Goal: Information Seeking & Learning: Learn about a topic

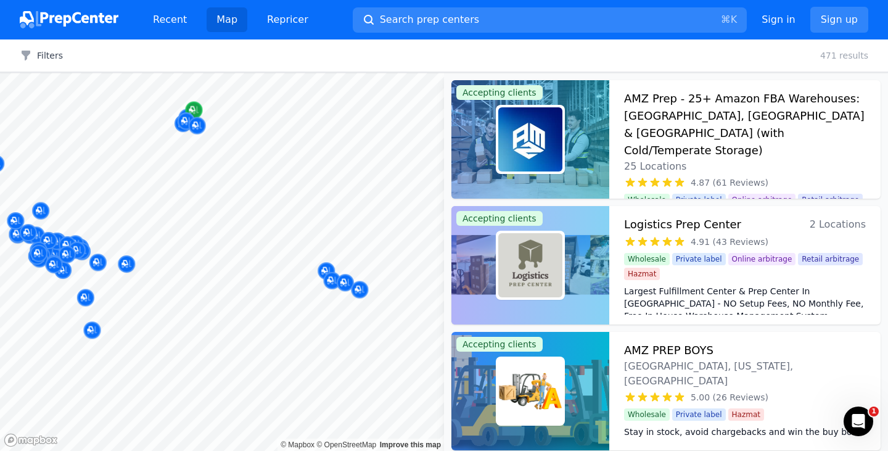
click at [203, 271] on body "Recent Map Repricer Search prep centers ⌘ K Open main menu Sign in Sign up Filt…" at bounding box center [444, 225] width 888 height 451
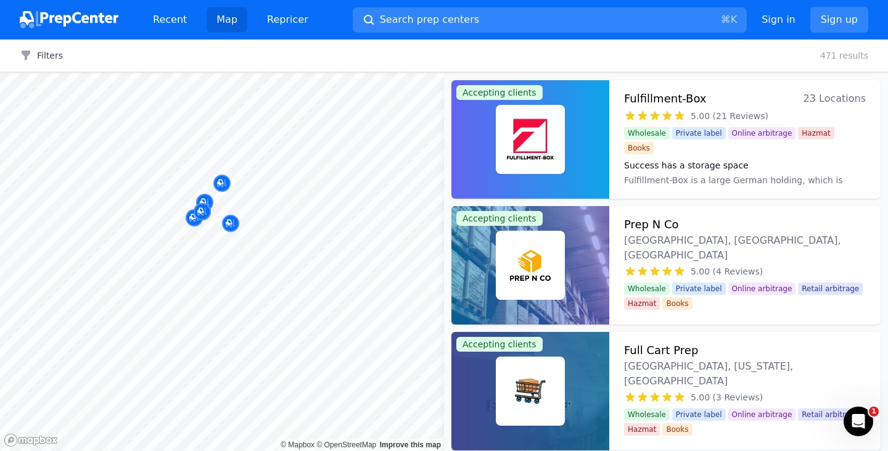
click at [229, 225] on div at bounding box center [333, 229] width 237 height 10
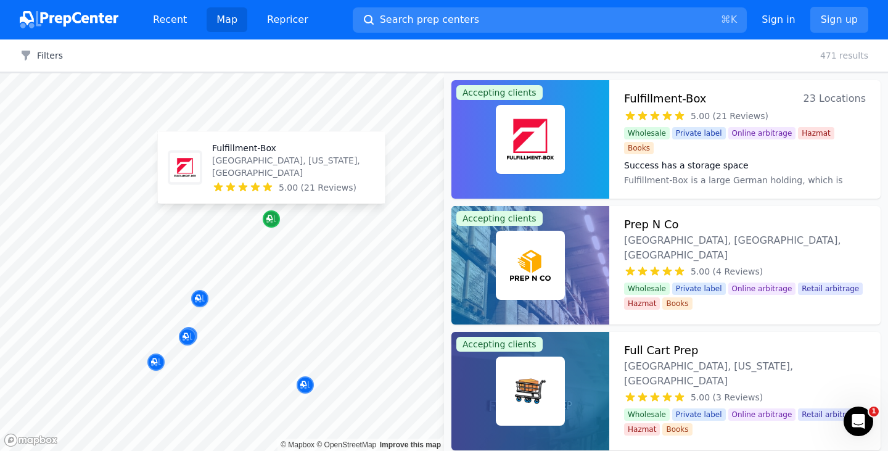
click at [268, 220] on icon "Map marker" at bounding box center [269, 218] width 6 height 6
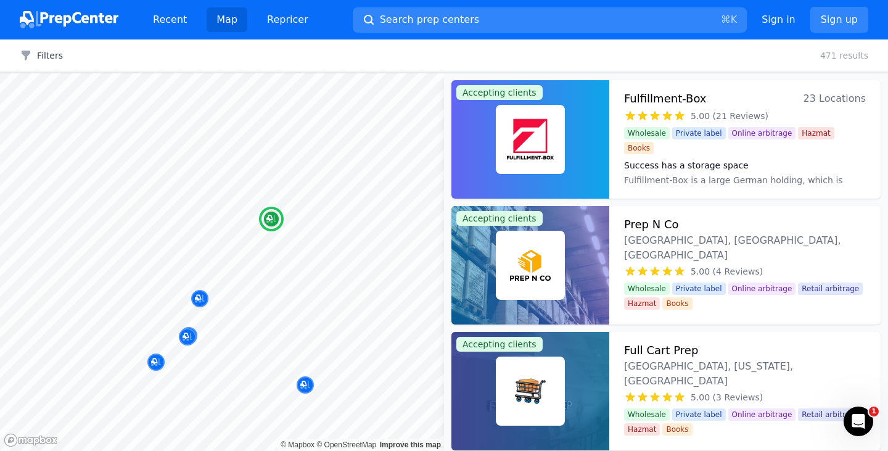
click at [730, 93] on div "Fulfillment-Box 23 Locations" at bounding box center [745, 98] width 242 height 17
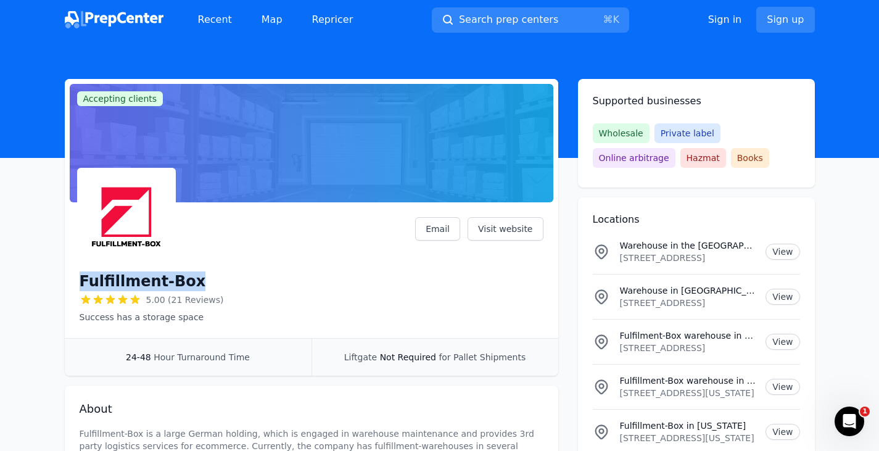
drag, startPoint x: 199, startPoint y: 281, endPoint x: 84, endPoint y: 286, distance: 114.8
click at [80, 286] on div "Fulfillment-Box" at bounding box center [152, 281] width 144 height 20
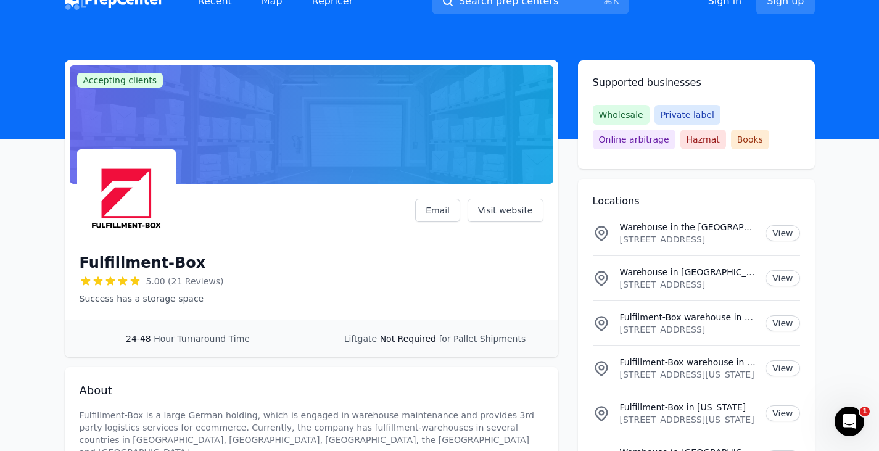
click at [231, 239] on div "Fulfillment-Box 5.00 (21 Reviews) Success has a storage space Email Visit websi…" at bounding box center [312, 252] width 464 height 106
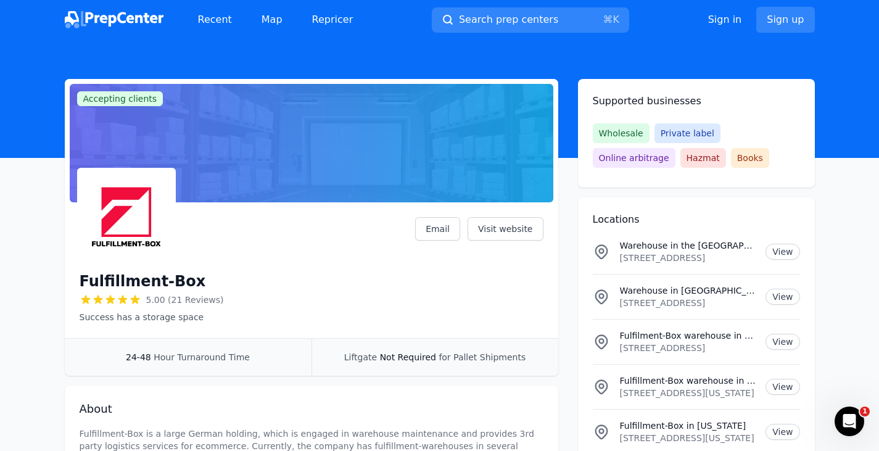
scroll to position [4, 0]
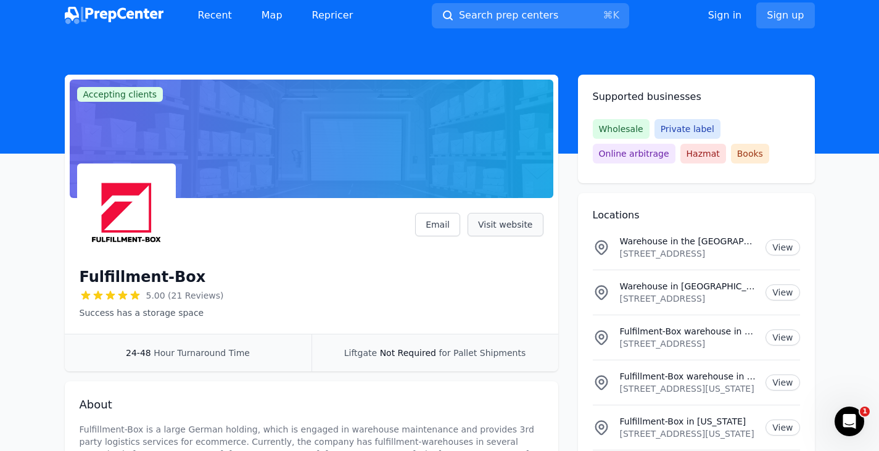
click at [487, 223] on link "Visit website" at bounding box center [506, 224] width 76 height 23
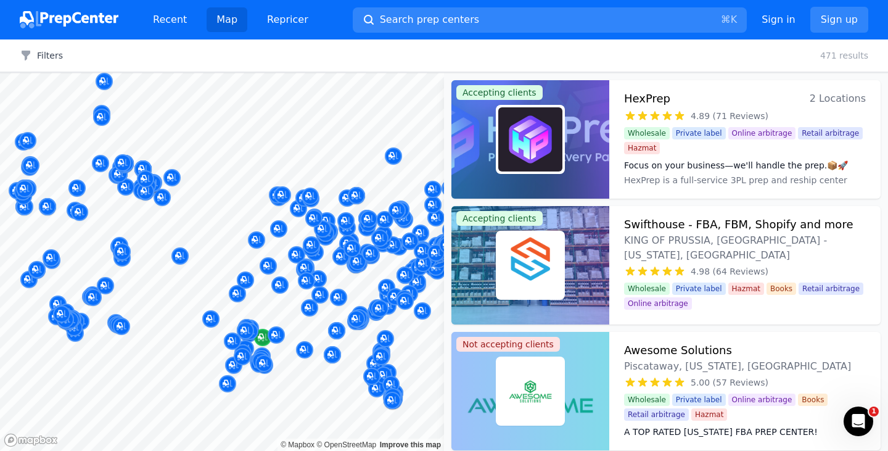
click at [263, 73] on div at bounding box center [222, 73] width 444 height 0
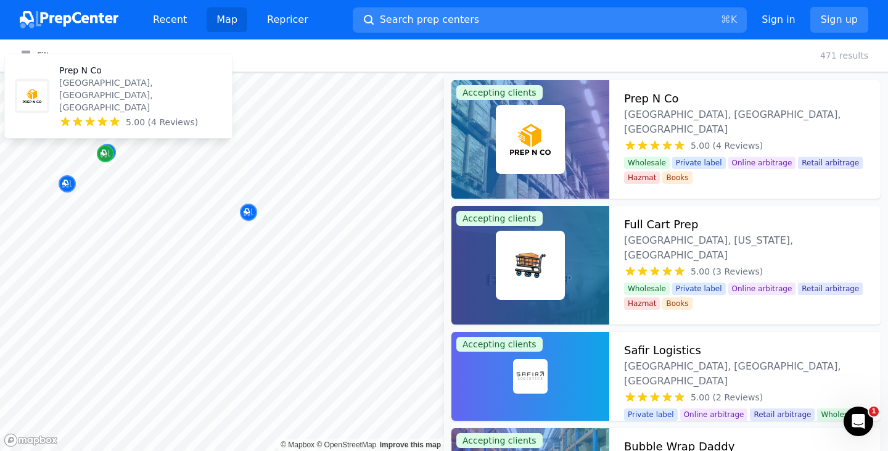
click at [99, 154] on div "Map marker" at bounding box center [105, 153] width 17 height 17
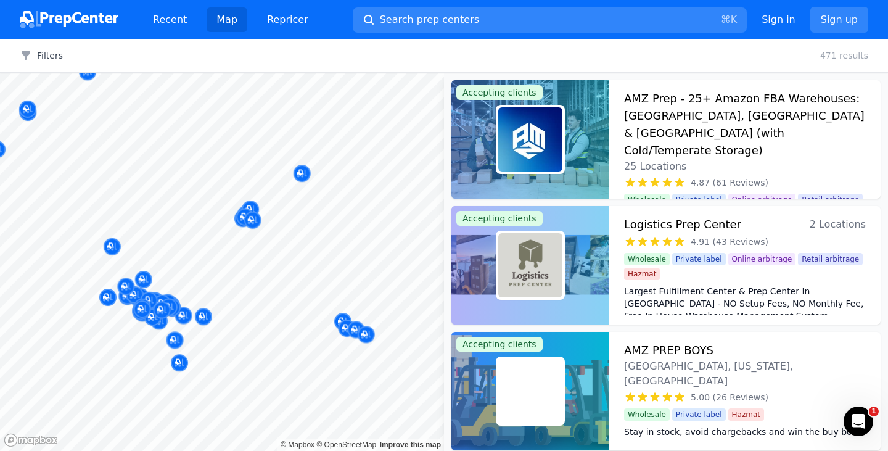
drag, startPoint x: 672, startPoint y: 218, endPoint x: 240, endPoint y: 242, distance: 432.5
click at [240, 242] on body "Recent Map Repricer Search prep centers ⌘ K Open main menu Sign in Sign up Filt…" at bounding box center [444, 225] width 888 height 451
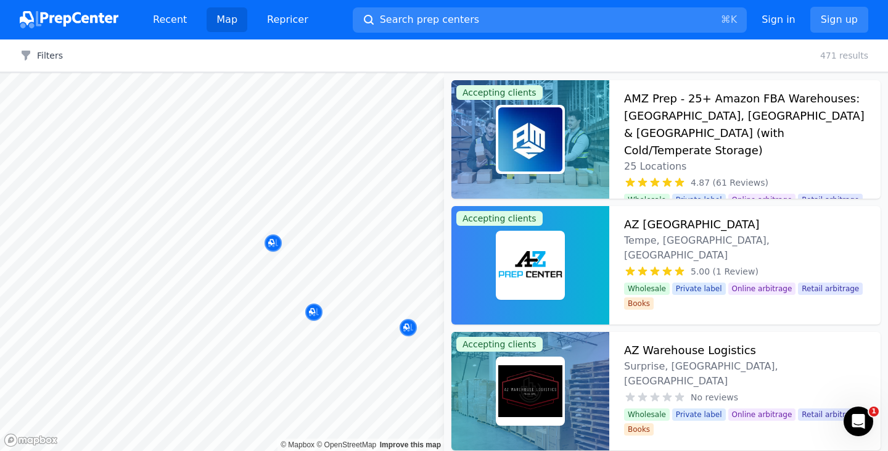
click at [352, 247] on body "Recent Map Repricer Search prep centers ⌘ K Open main menu Sign in Sign up Filt…" at bounding box center [444, 225] width 888 height 451
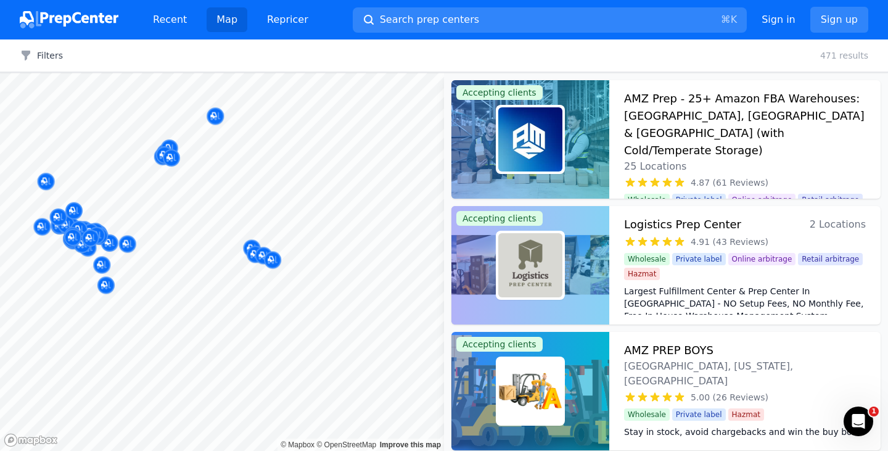
click at [310, 253] on body "Recent Map Repricer Search prep centers ⌘ K Open main menu Sign in Sign up Filt…" at bounding box center [444, 225] width 888 height 451
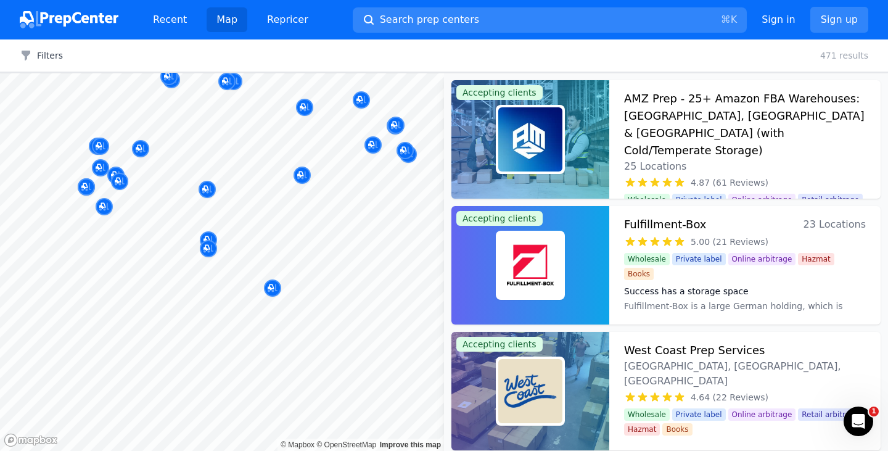
drag, startPoint x: 295, startPoint y: 231, endPoint x: 250, endPoint y: 233, distance: 45.1
click at [199, 262] on body "Recent Map Repricer Search prep centers ⌘ K Open main menu Sign in Sign up Filt…" at bounding box center [444, 225] width 888 height 451
drag, startPoint x: 300, startPoint y: 217, endPoint x: 262, endPoint y: 229, distance: 40.2
click at [247, 232] on body "Recent Map Repricer Search prep centers ⌘ K Open main menu Sign in Sign up Filt…" at bounding box center [444, 225] width 888 height 451
click at [211, 249] on div at bounding box center [278, 253] width 237 height 10
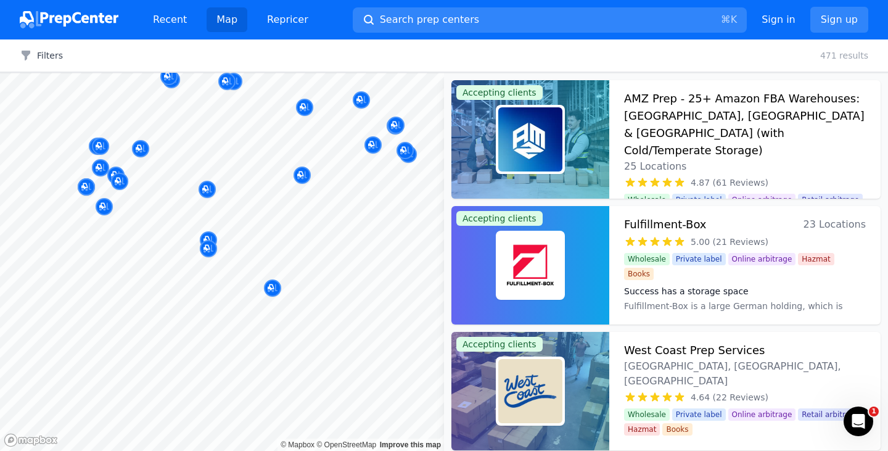
click at [460, 2] on div "Recent Map Repricer Search prep centers ⌘ K Open main menu Sign in Sign up" at bounding box center [444, 19] width 849 height 39
click at [456, 17] on span "Search prep centers" at bounding box center [429, 19] width 99 height 15
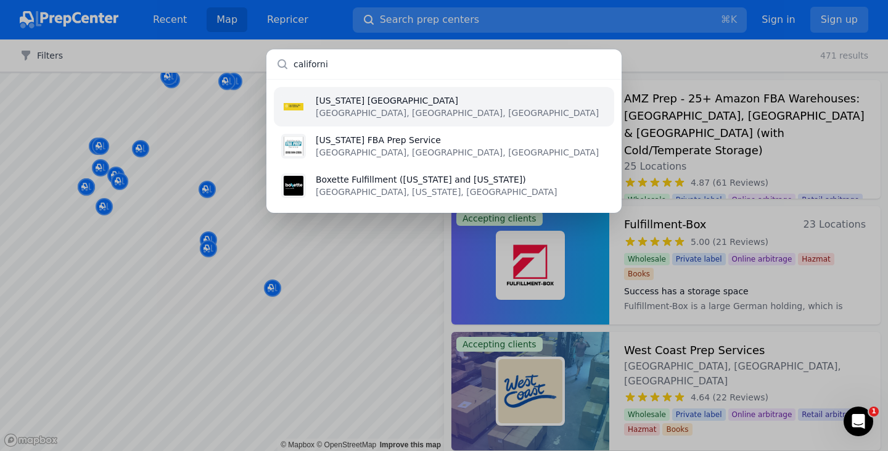
type input "california"
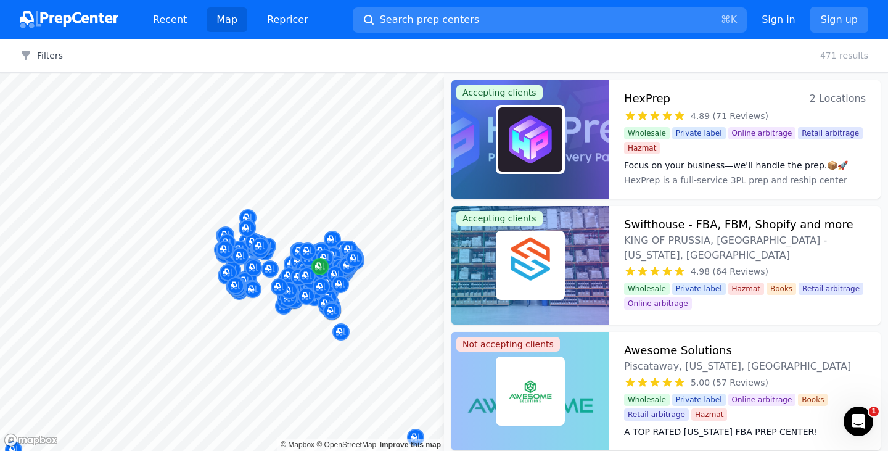
click at [321, 73] on div at bounding box center [222, 73] width 444 height 0
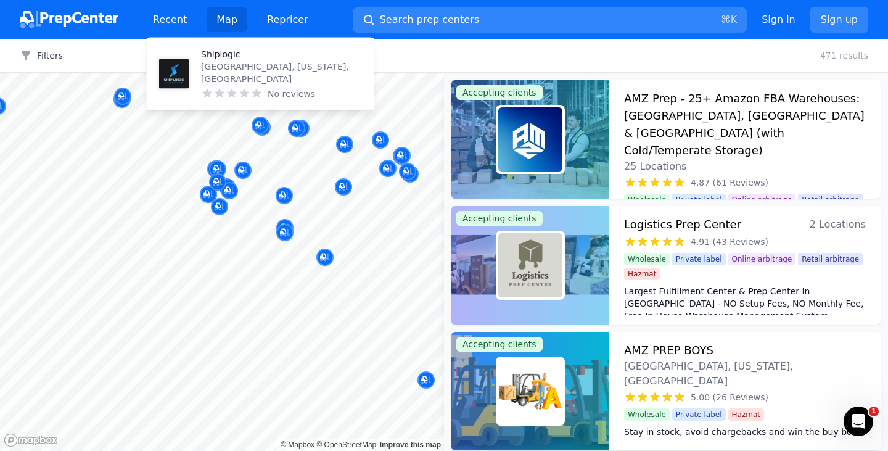
drag, startPoint x: 266, startPoint y: 104, endPoint x: 543, endPoint y: 102, distance: 276.4
click at [265, 207] on body "Recent Map Repricer Search prep centers ⌘ K Open main menu Sign in Sign up Filt…" at bounding box center [444, 225] width 888 height 451
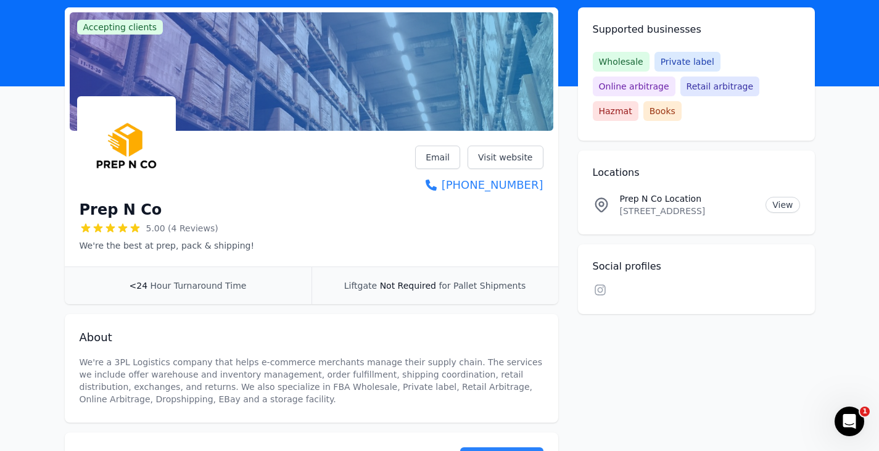
scroll to position [37, 0]
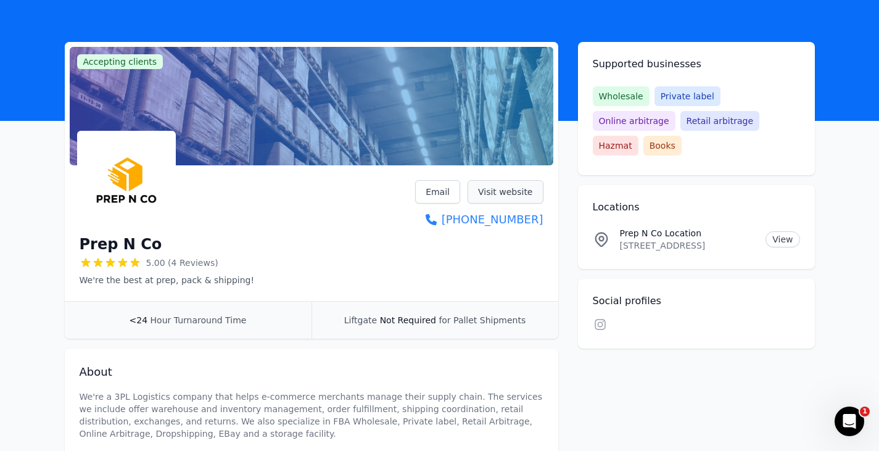
click at [496, 192] on link "Visit website" at bounding box center [506, 191] width 76 height 23
drag, startPoint x: 170, startPoint y: 251, endPoint x: 84, endPoint y: 252, distance: 85.7
click at [81, 252] on div "Prep N Co" at bounding box center [167, 244] width 175 height 20
click at [770, 231] on link "View" at bounding box center [783, 239] width 34 height 16
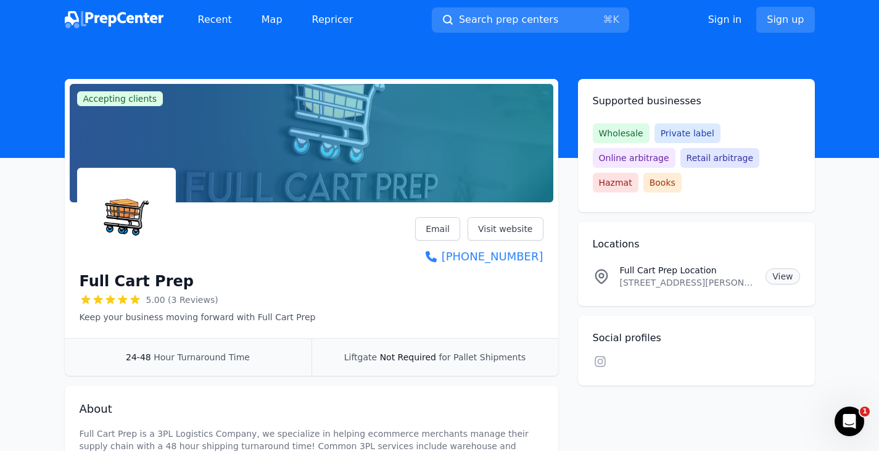
click at [777, 268] on link "View" at bounding box center [783, 276] width 34 height 16
drag, startPoint x: 187, startPoint y: 276, endPoint x: 80, endPoint y: 278, distance: 106.7
click at [80, 278] on div "Full Cart Prep" at bounding box center [198, 281] width 236 height 20
copy h1 "Full Cart Prep"
click at [642, 276] on p "[STREET_ADDRESS][PERSON_NAME][US_STATE]" at bounding box center [688, 282] width 136 height 12
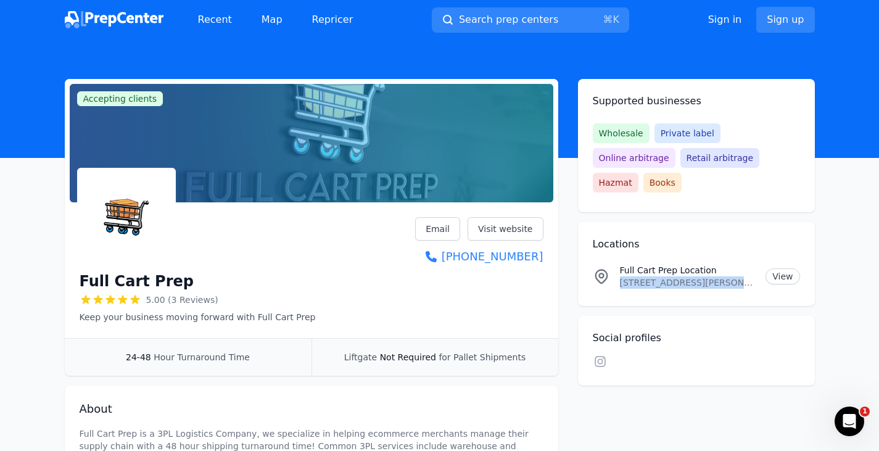
drag, startPoint x: 616, startPoint y: 257, endPoint x: 733, endPoint y: 260, distance: 116.6
click at [733, 264] on div "Full Cart Prep Location [STREET_ADDRESS][PERSON_NAME][US_STATE] View" at bounding box center [696, 276] width 207 height 25
copy p "[STREET_ADDRESS][PERSON_NAME],"
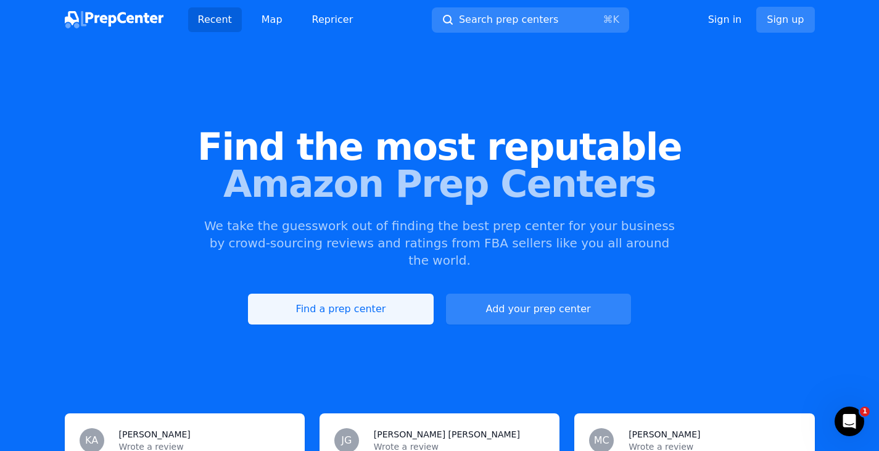
click at [365, 297] on link "Find a prep center" at bounding box center [340, 309] width 185 height 31
